Goal: Information Seeking & Learning: Learn about a topic

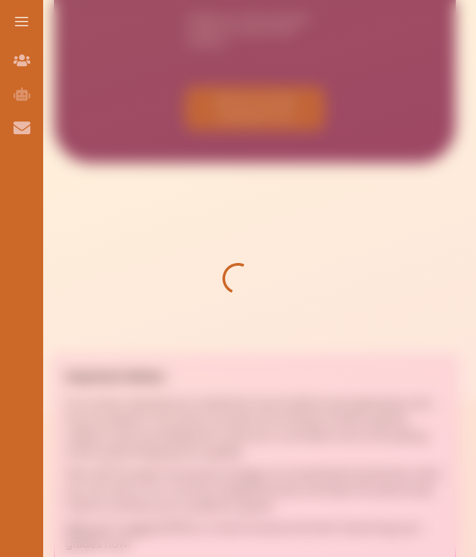
scroll to position [442, 0]
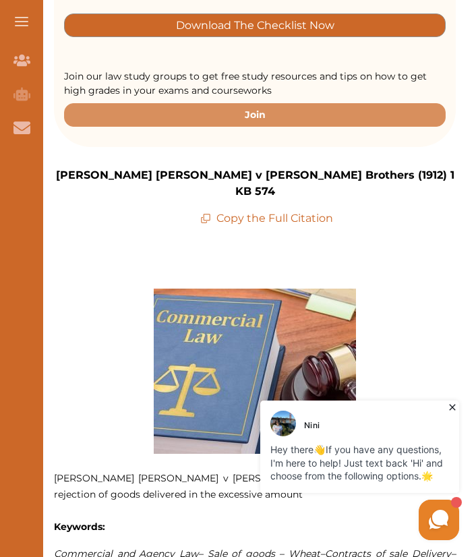
scroll to position [324, 0]
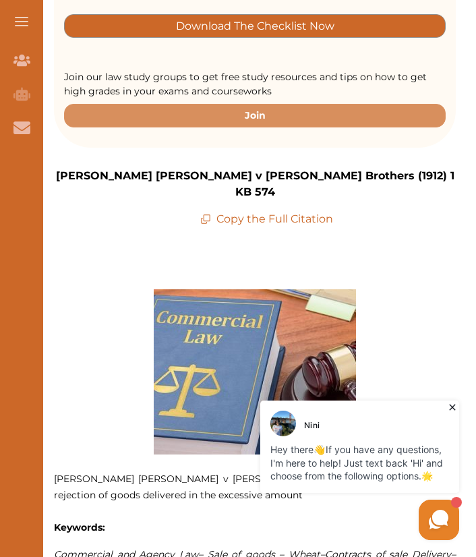
click at [455, 407] on icon at bounding box center [451, 406] width 13 height 13
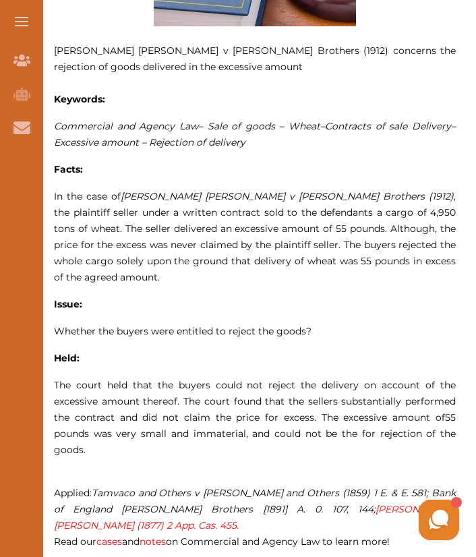
scroll to position [769, 0]
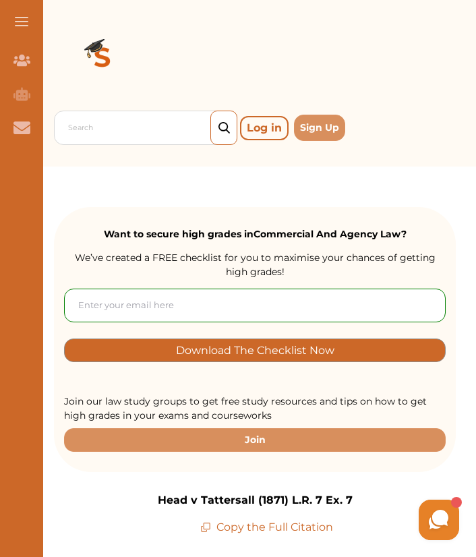
click at [266, 152] on div "Search Log in Sign Up" at bounding box center [255, 83] width 402 height 166
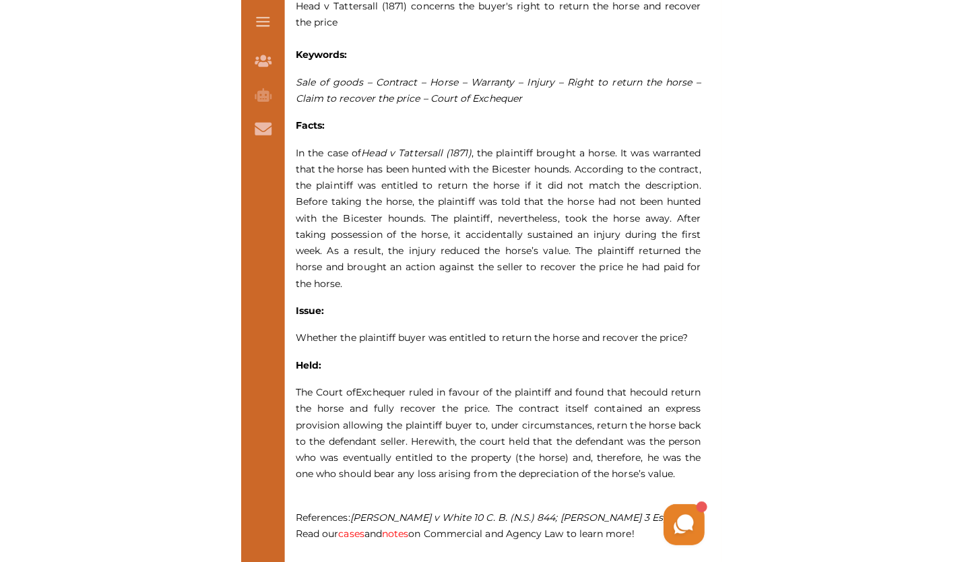
scroll to position [805, 0]
